Goal: Find contact information: Obtain details needed to contact an individual or organization

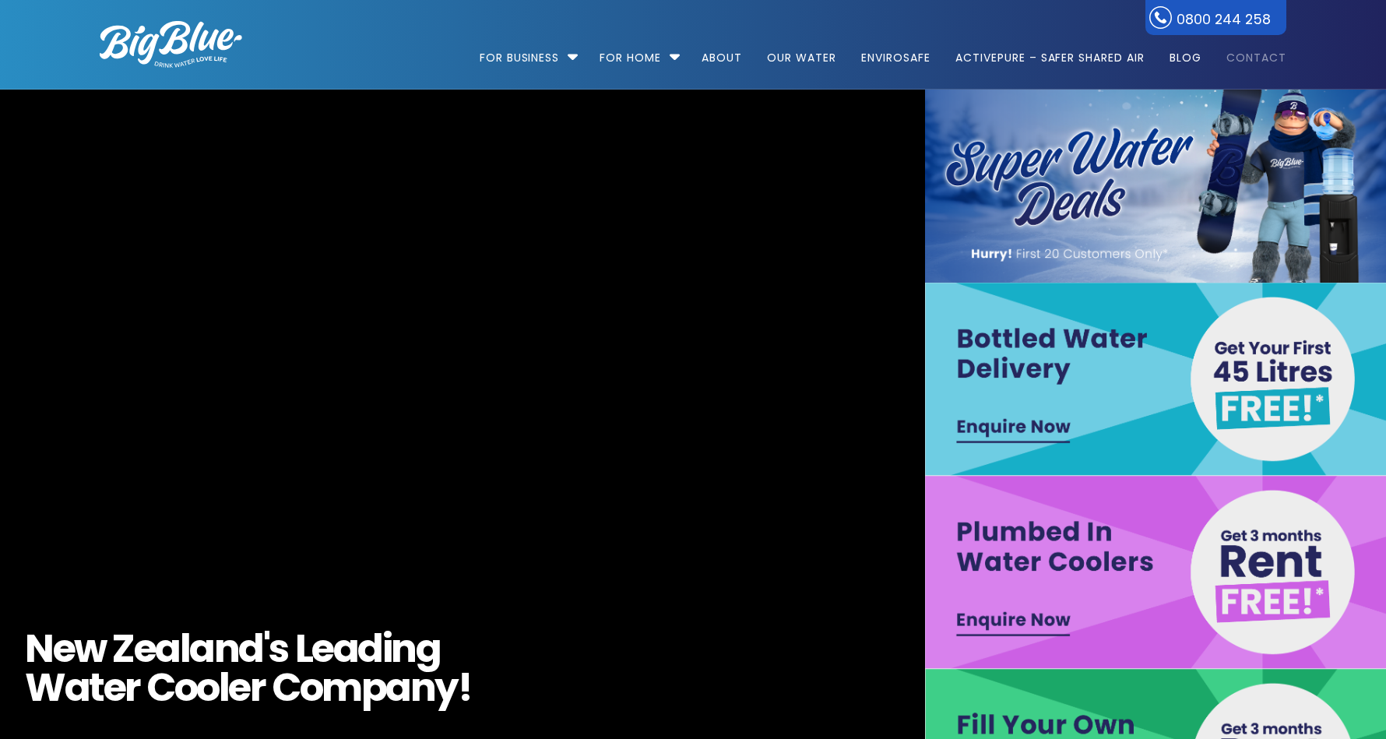
click at [1264, 62] on link "Contact" at bounding box center [1250, 50] width 71 height 100
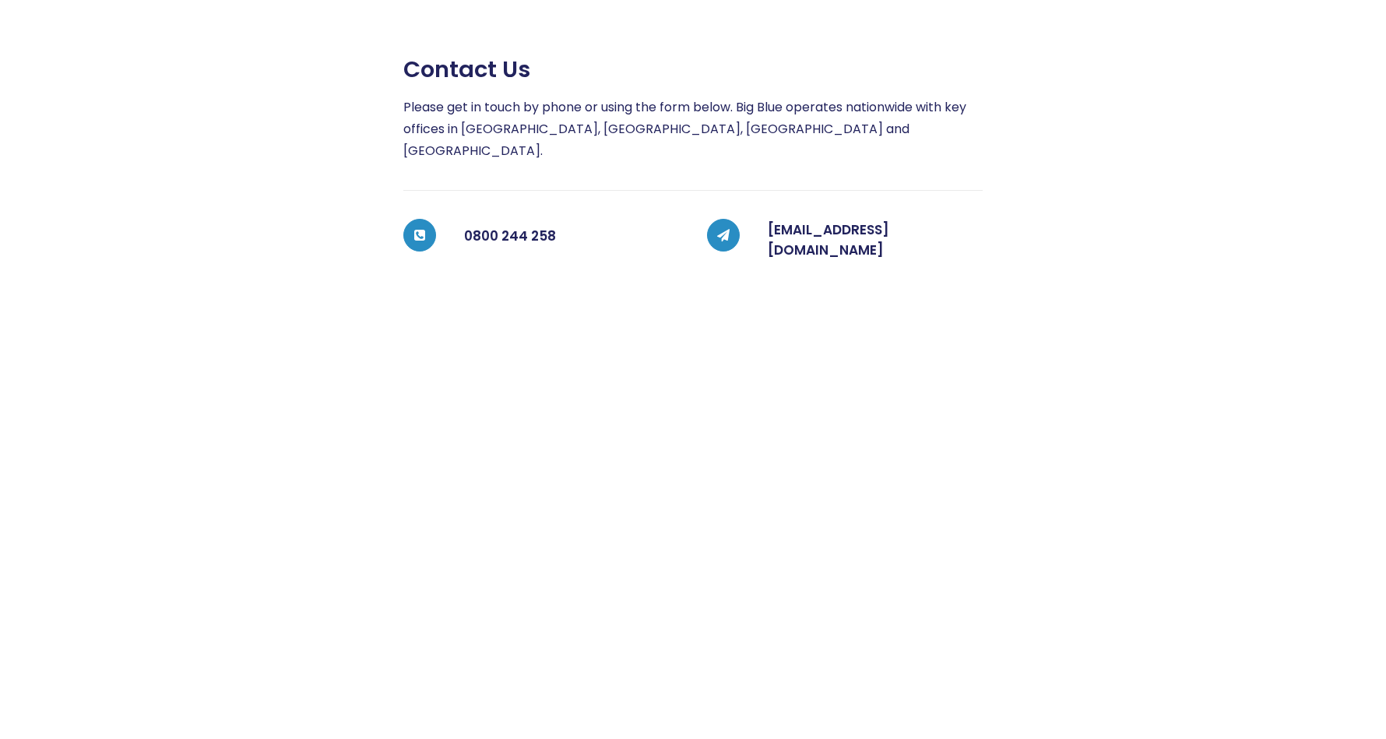
scroll to position [341, 0]
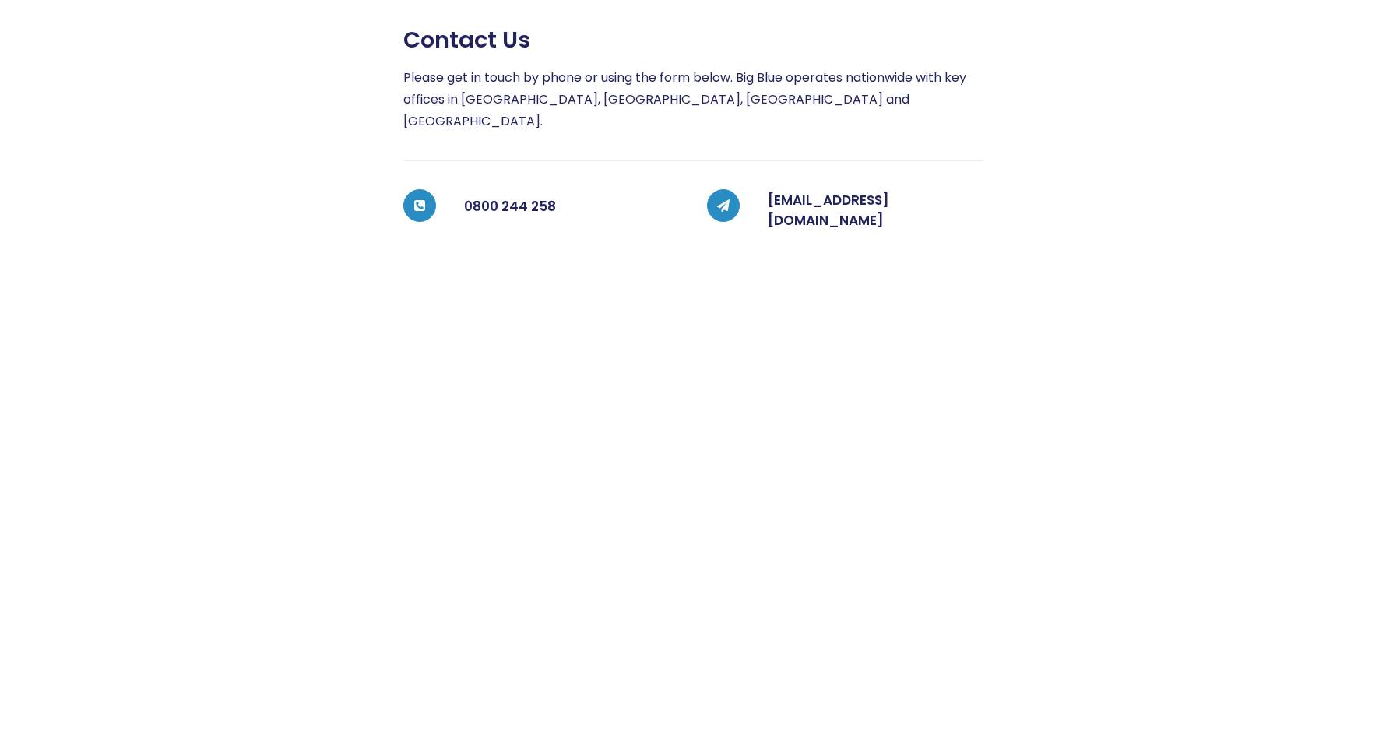
click at [1074, 254] on div at bounding box center [1135, 413] width 304 height 775
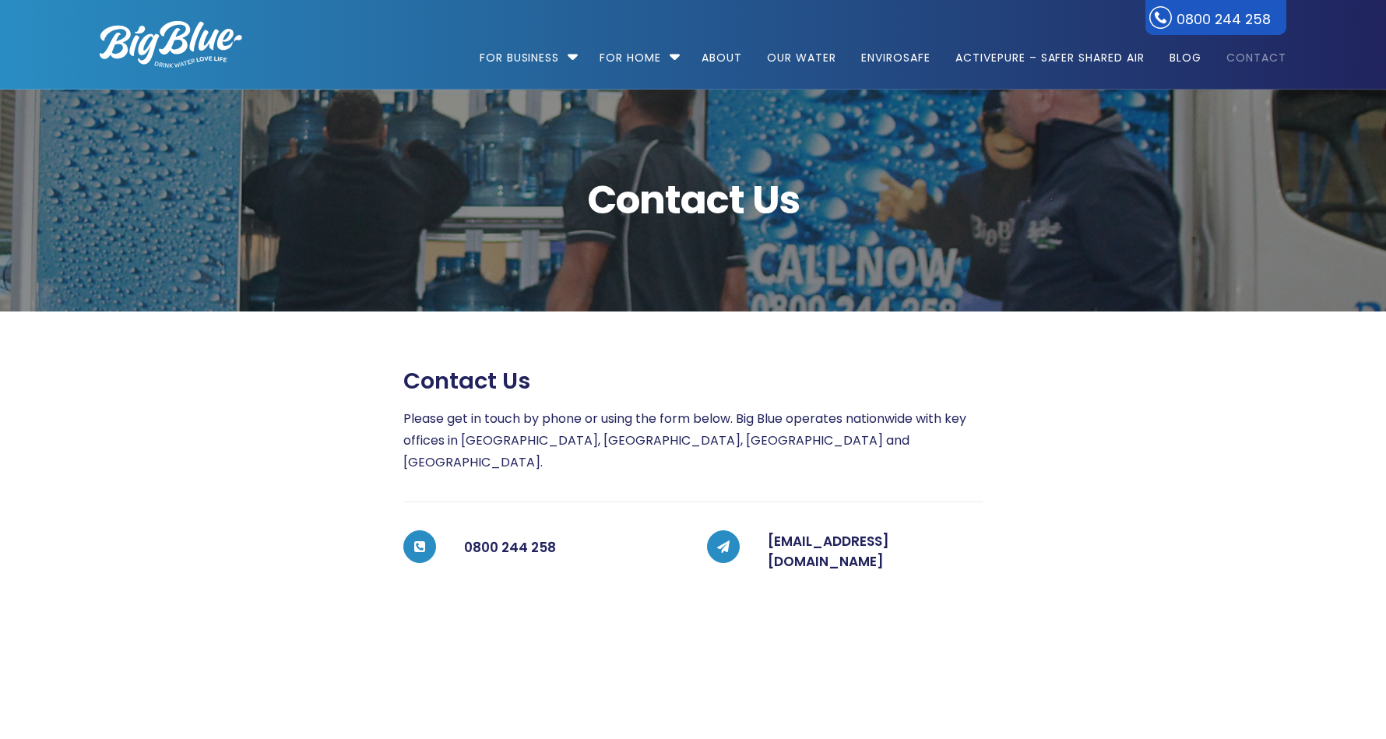
scroll to position [2, 0]
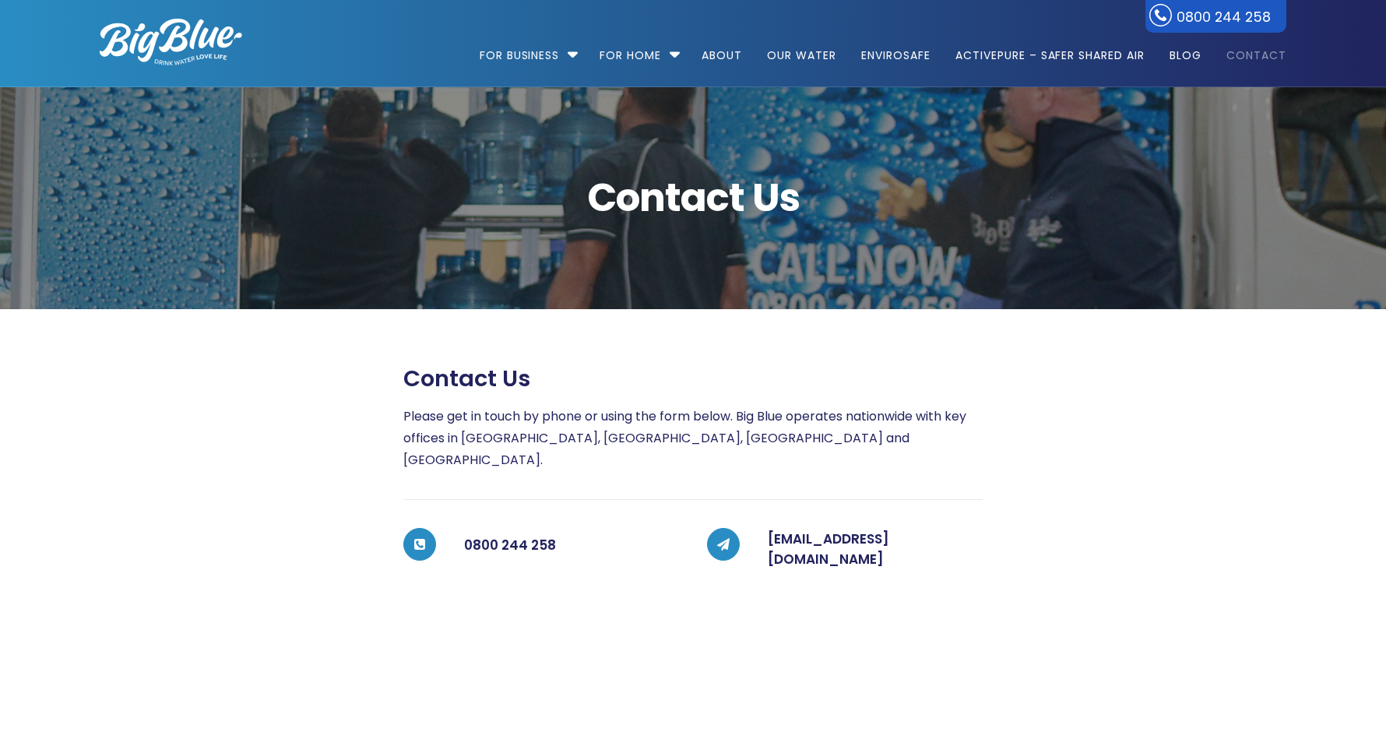
click at [190, 37] on img at bounding box center [171, 42] width 142 height 47
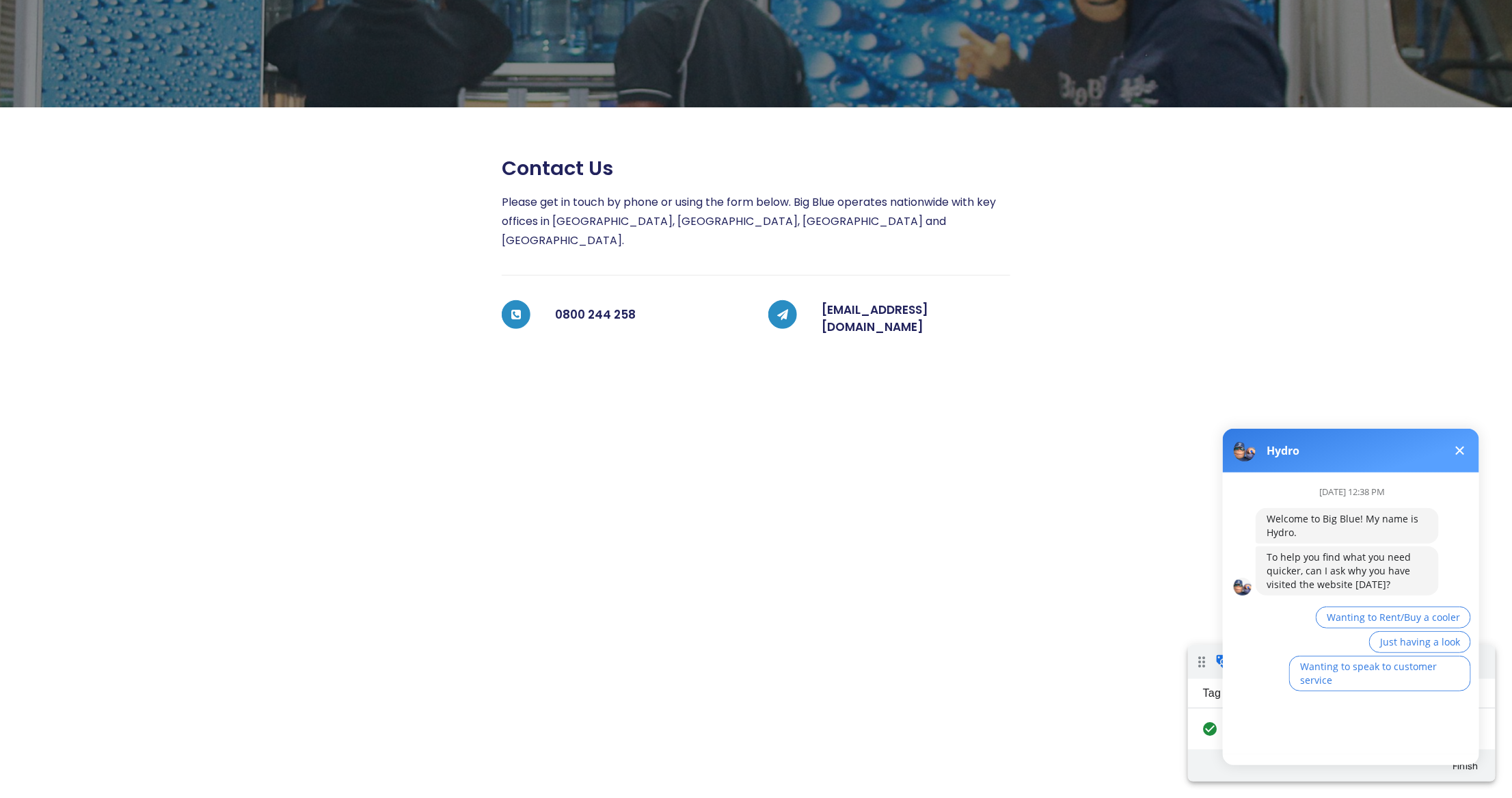
scroll to position [199, 0]
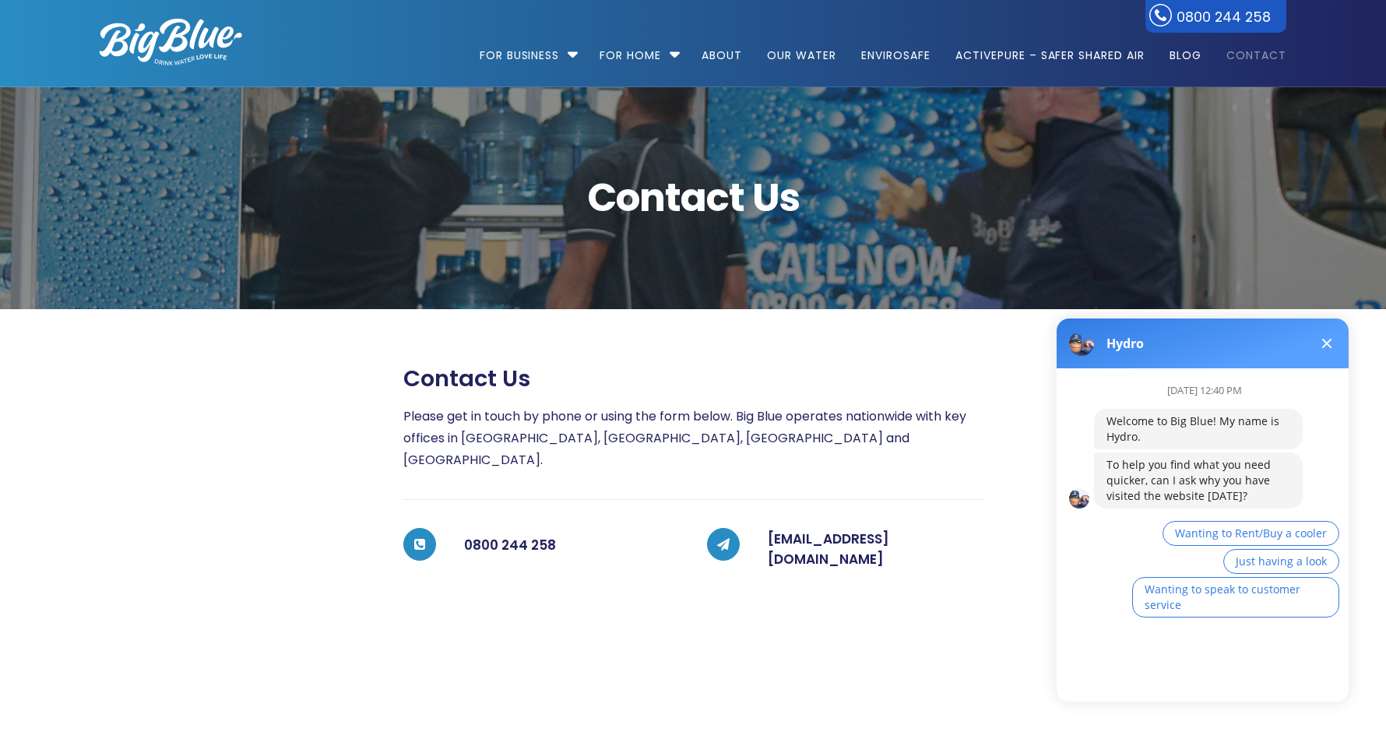
click at [1016, 341] on span at bounding box center [1327, 344] width 10 height 10
